Goal: Task Accomplishment & Management: Manage account settings

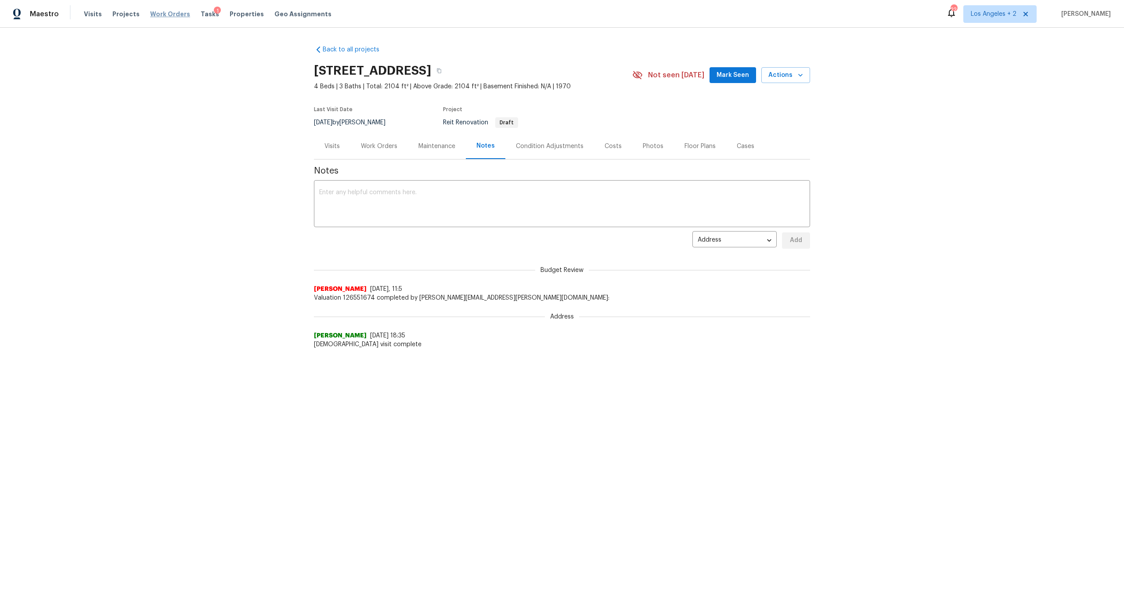
click at [160, 11] on span "Work Orders" at bounding box center [170, 14] width 40 height 9
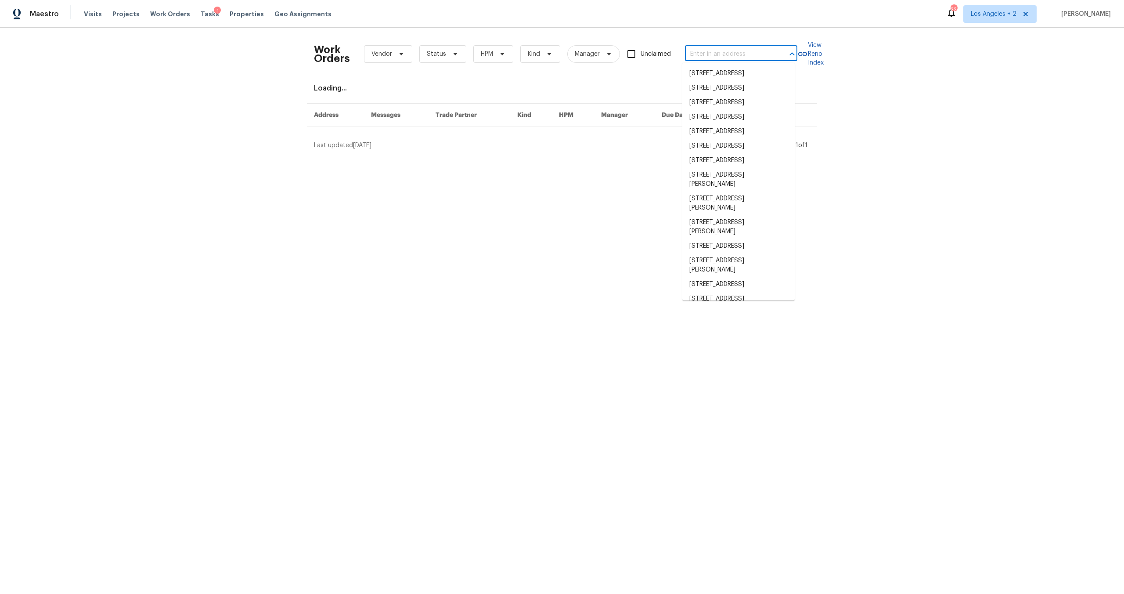
click at [696, 50] on input "text" at bounding box center [729, 54] width 88 height 14
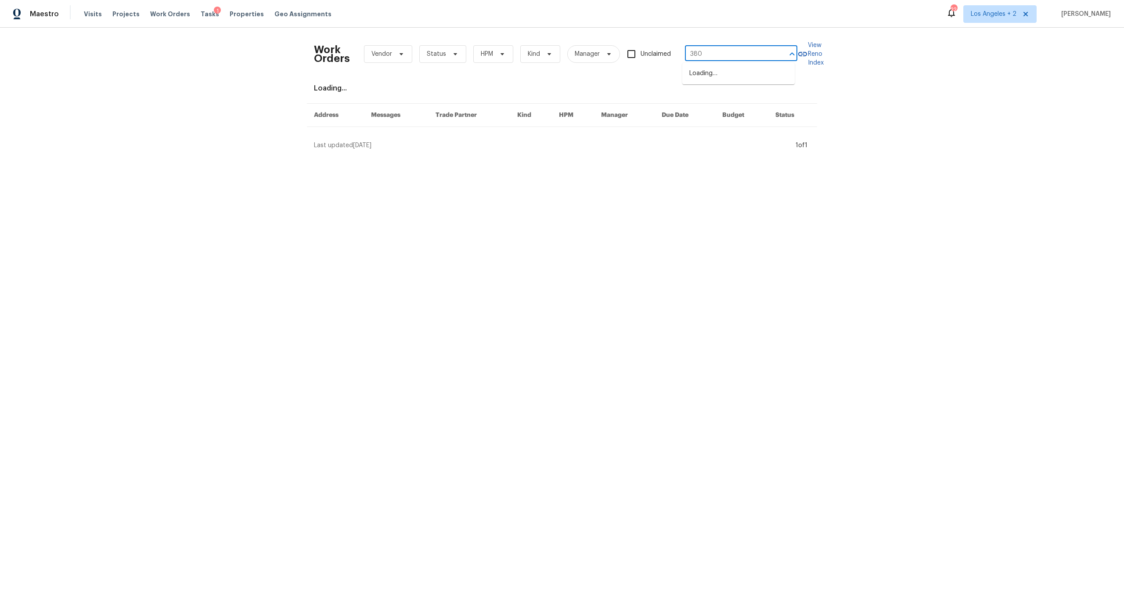
type input "3800"
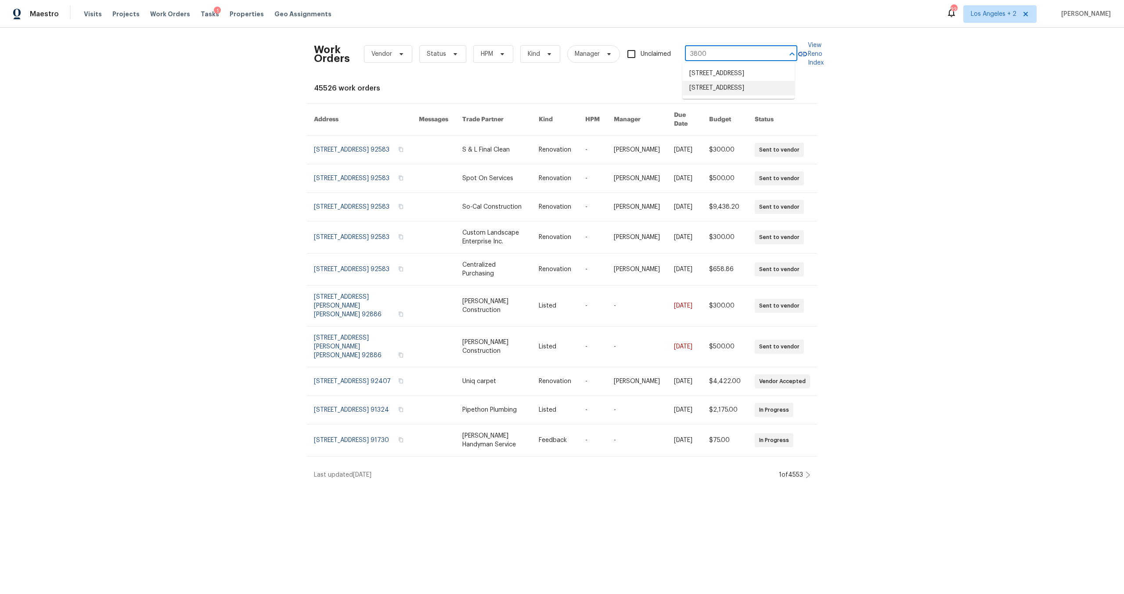
click at [701, 95] on li "[STREET_ADDRESS]" at bounding box center [739, 88] width 112 height 14
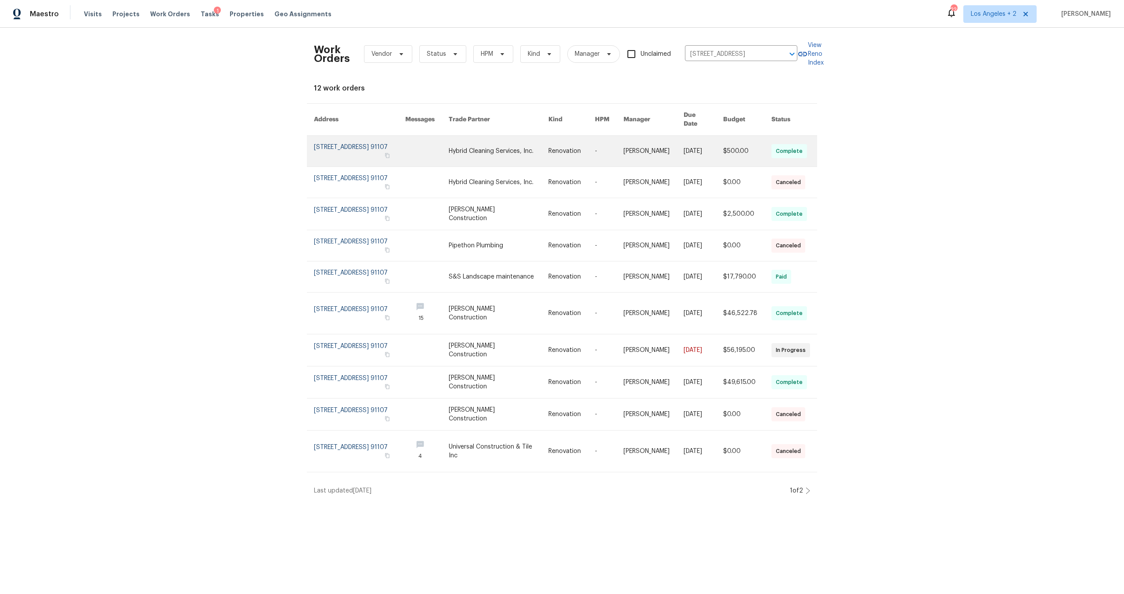
click at [349, 141] on link at bounding box center [359, 151] width 91 height 31
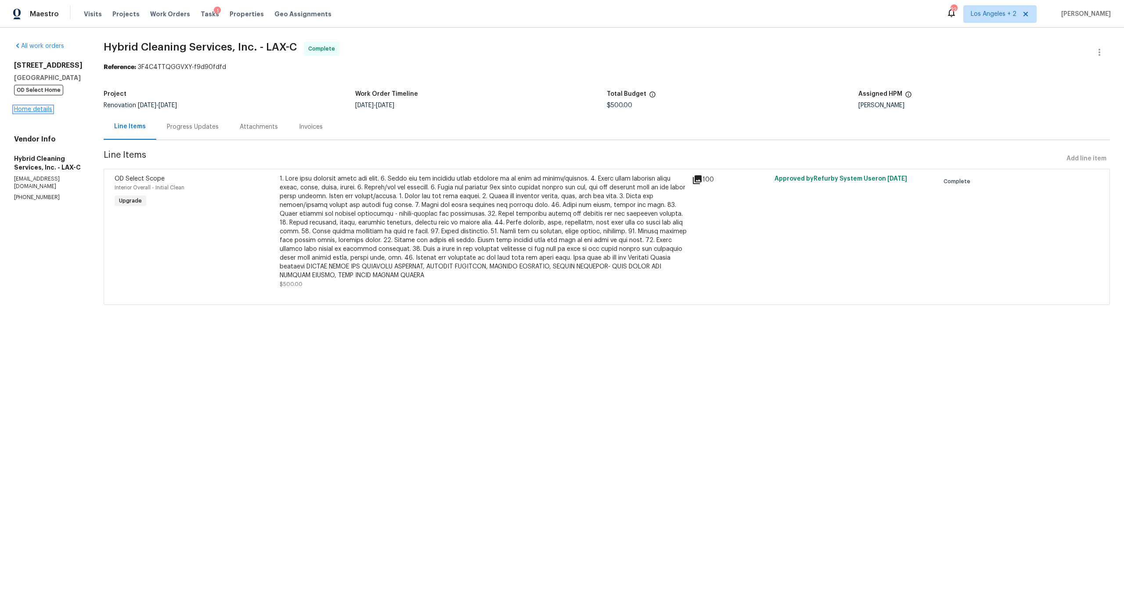
click at [30, 108] on link "Home details" at bounding box center [33, 109] width 38 height 6
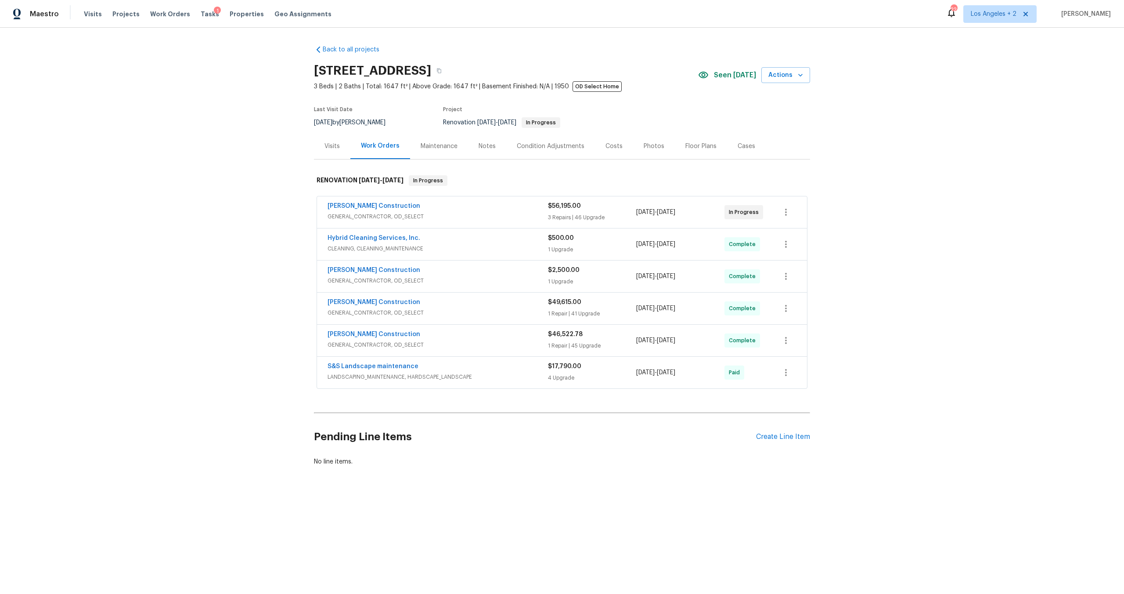
click at [466, 214] on span "GENERAL_CONTRACTOR, OD_SELECT" at bounding box center [438, 216] width 220 height 9
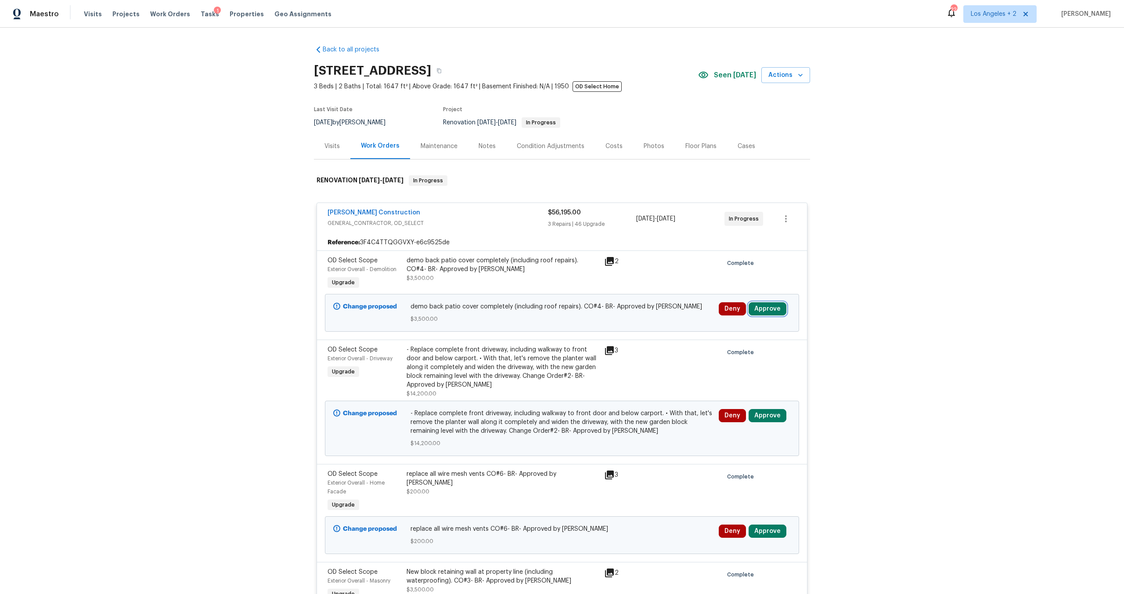
click at [762, 303] on button "Approve" at bounding box center [768, 308] width 38 height 13
click at [653, 317] on button "Approve" at bounding box center [638, 317] width 53 height 18
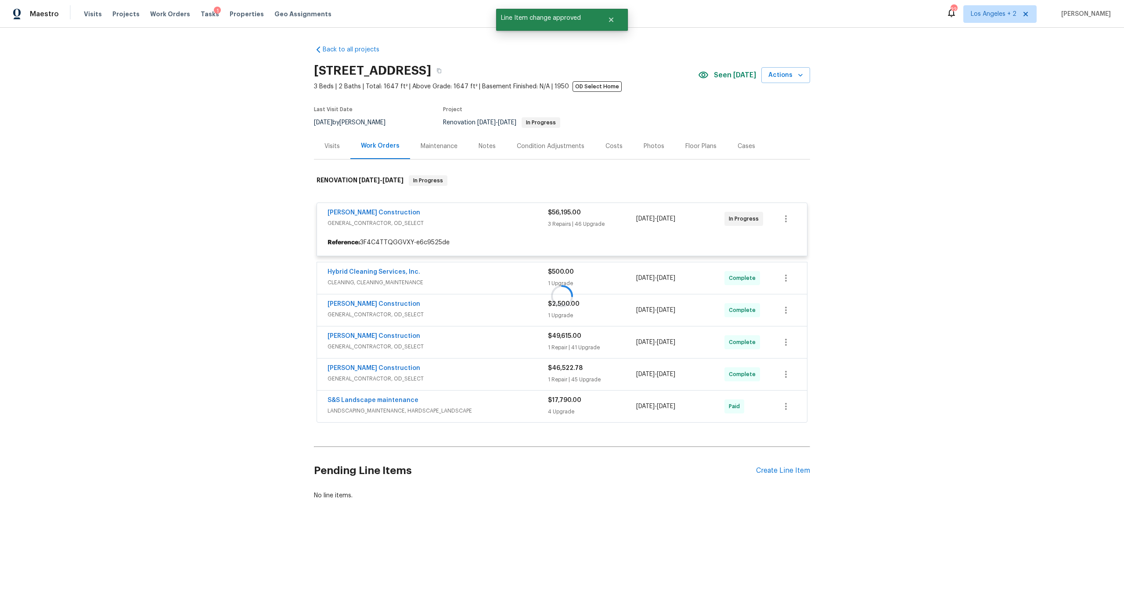
click at [766, 309] on div at bounding box center [562, 295] width 496 height 259
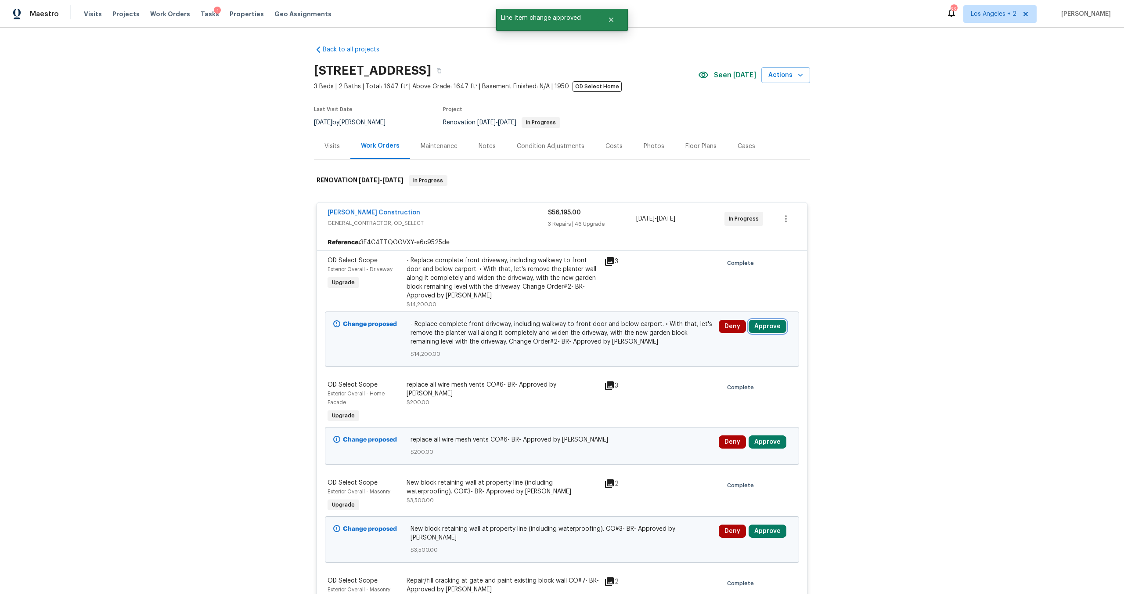
click at [768, 322] on button "Approve" at bounding box center [768, 326] width 38 height 13
click at [654, 326] on button "Approve" at bounding box center [638, 335] width 53 height 18
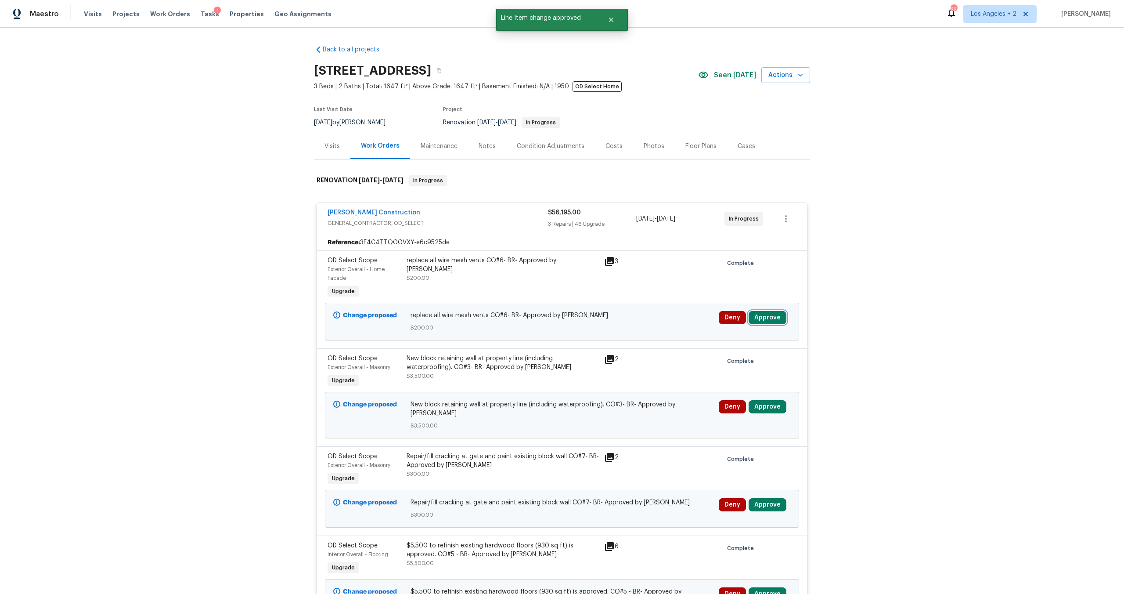
click at [758, 312] on button "Approve" at bounding box center [768, 317] width 38 height 13
click at [650, 324] on button "Approve" at bounding box center [638, 327] width 53 height 18
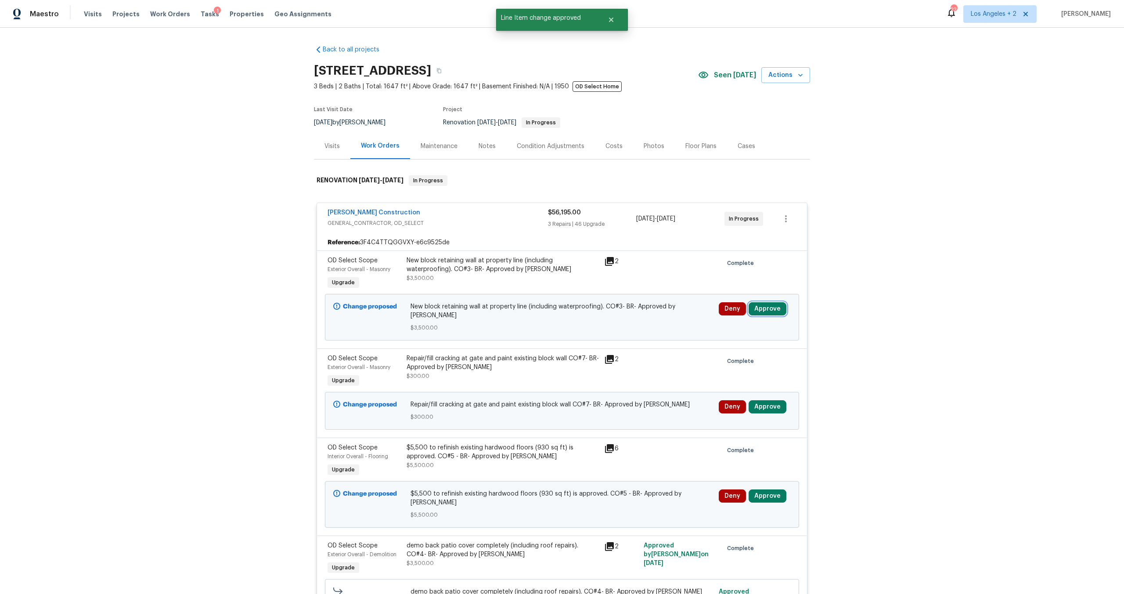
click at [763, 311] on button "Approve" at bounding box center [768, 308] width 38 height 13
click at [628, 319] on span "Approve" at bounding box center [638, 317] width 25 height 7
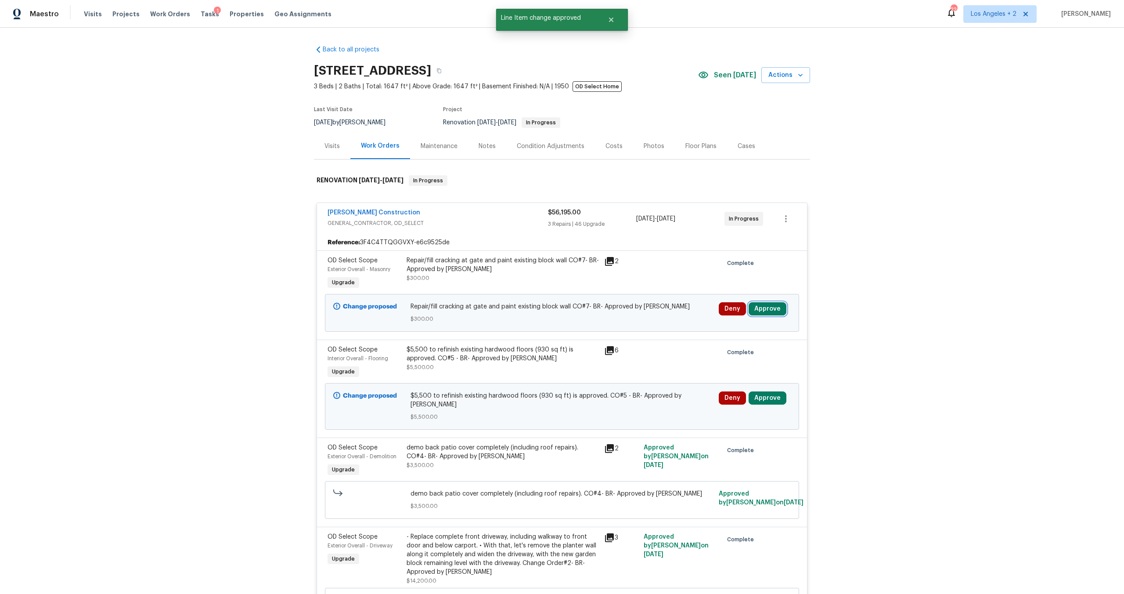
click at [770, 304] on button "Approve" at bounding box center [768, 308] width 38 height 13
click at [619, 318] on button "Approve" at bounding box center [638, 317] width 53 height 18
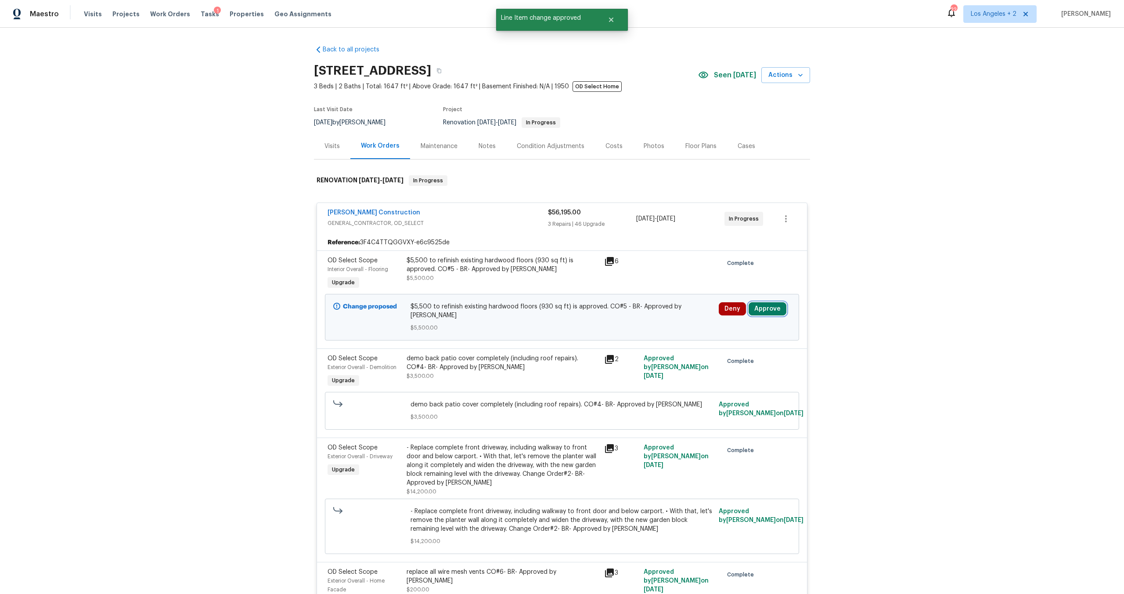
click at [756, 306] on button "Approve" at bounding box center [768, 308] width 38 height 13
click at [653, 316] on button "Approve" at bounding box center [638, 317] width 53 height 18
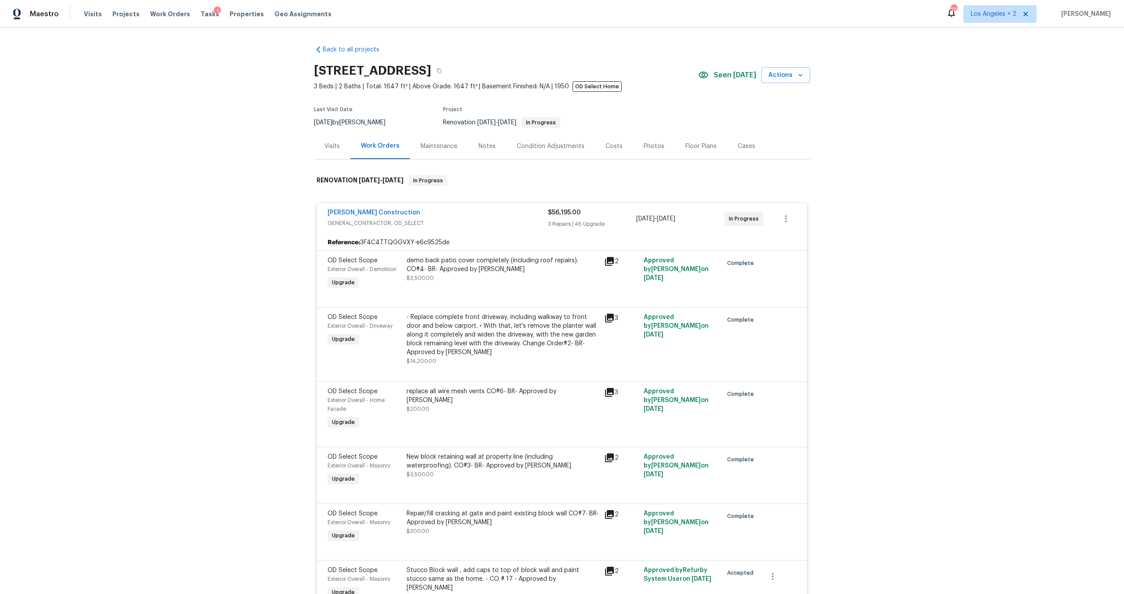
click at [525, 222] on span "GENERAL_CONTRACTOR, OD_SELECT" at bounding box center [438, 223] width 220 height 9
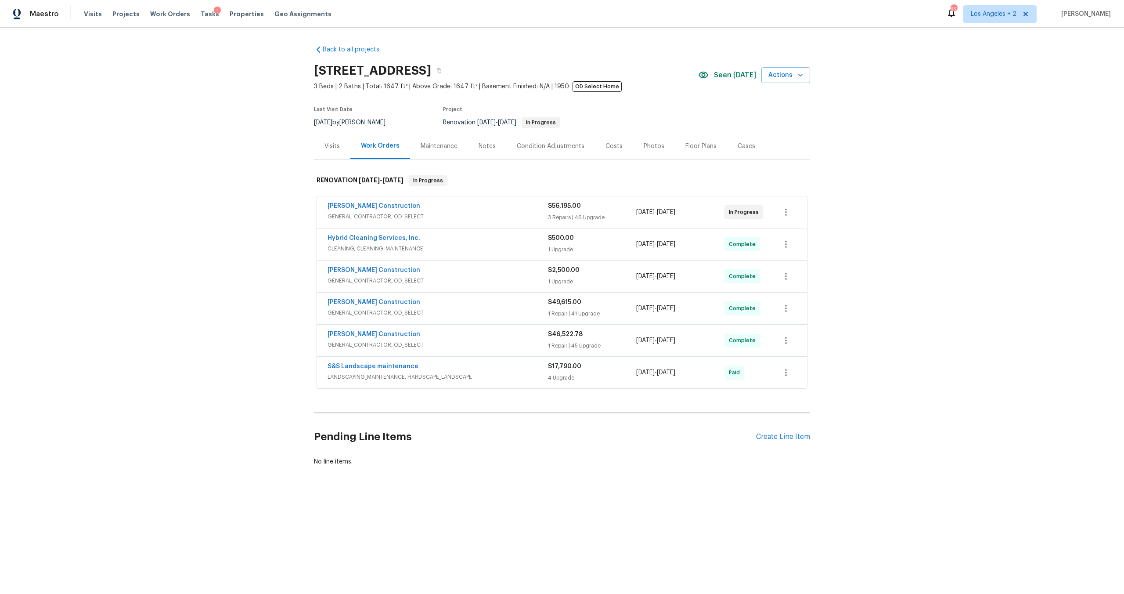
click at [602, 367] on div "$17,790.00" at bounding box center [592, 366] width 88 height 9
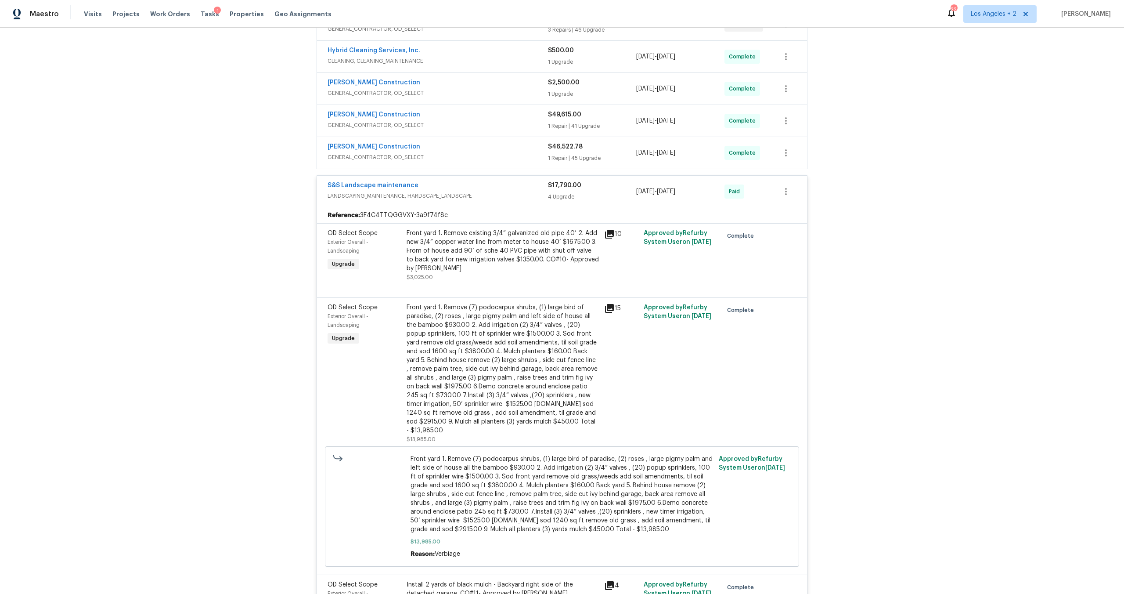
scroll to position [192, 0]
